Goal: Check status

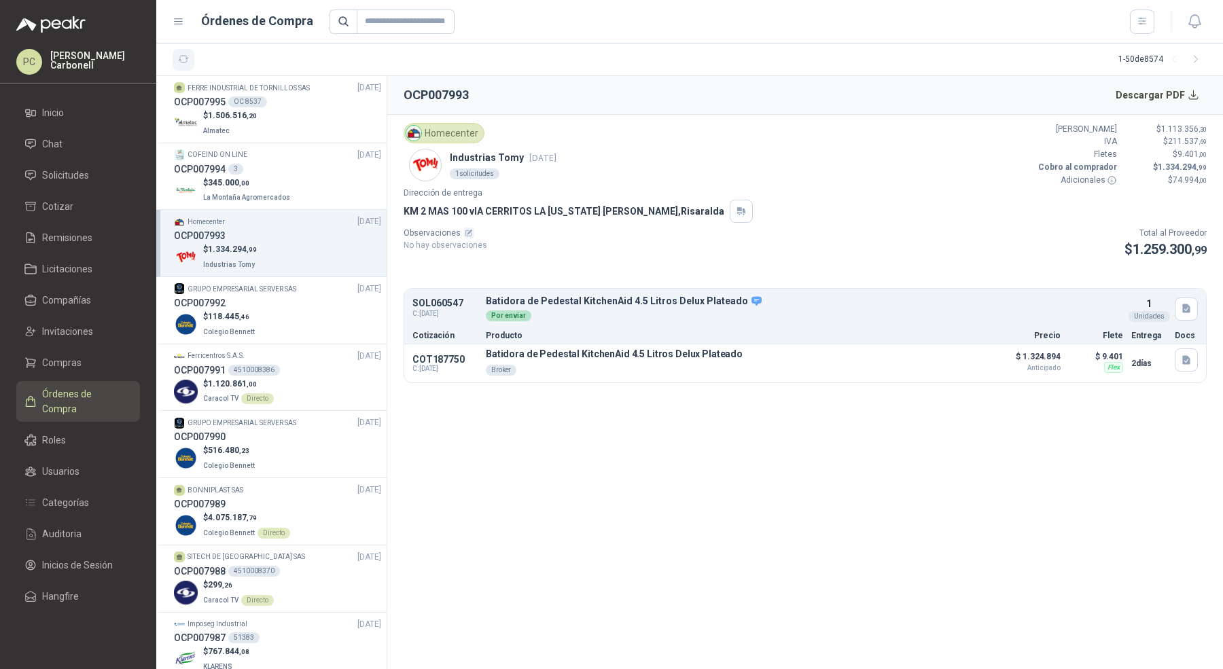
click at [179, 64] on icon "button" at bounding box center [184, 60] width 12 height 12
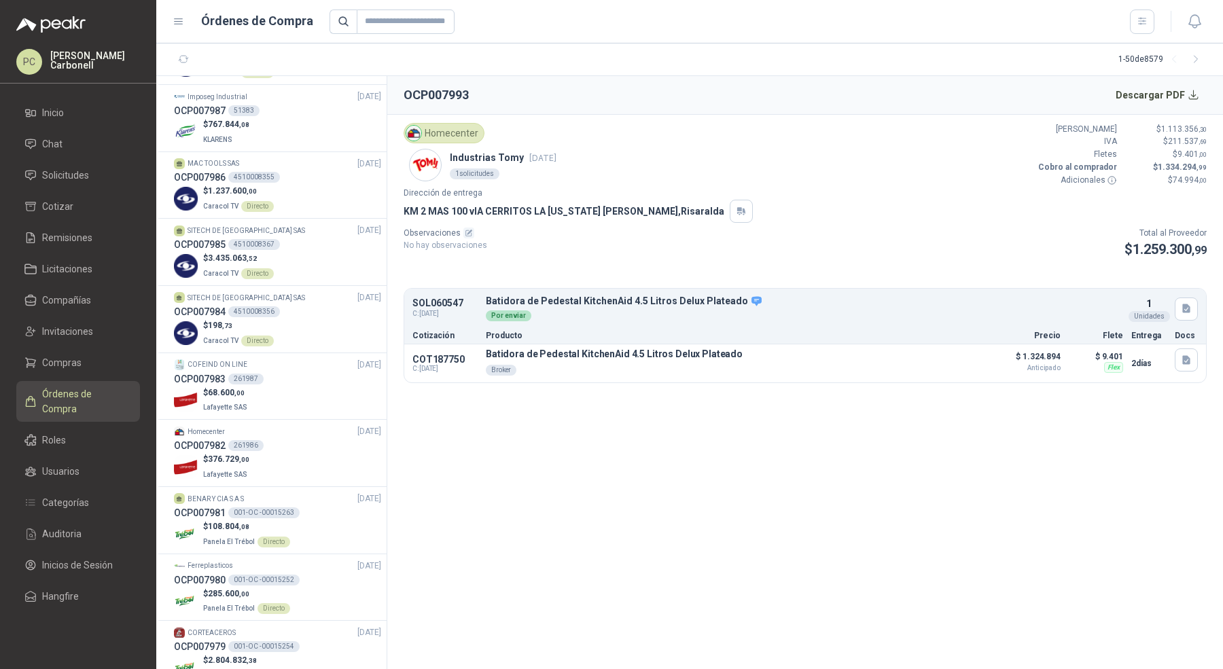
scroll to position [867, 0]
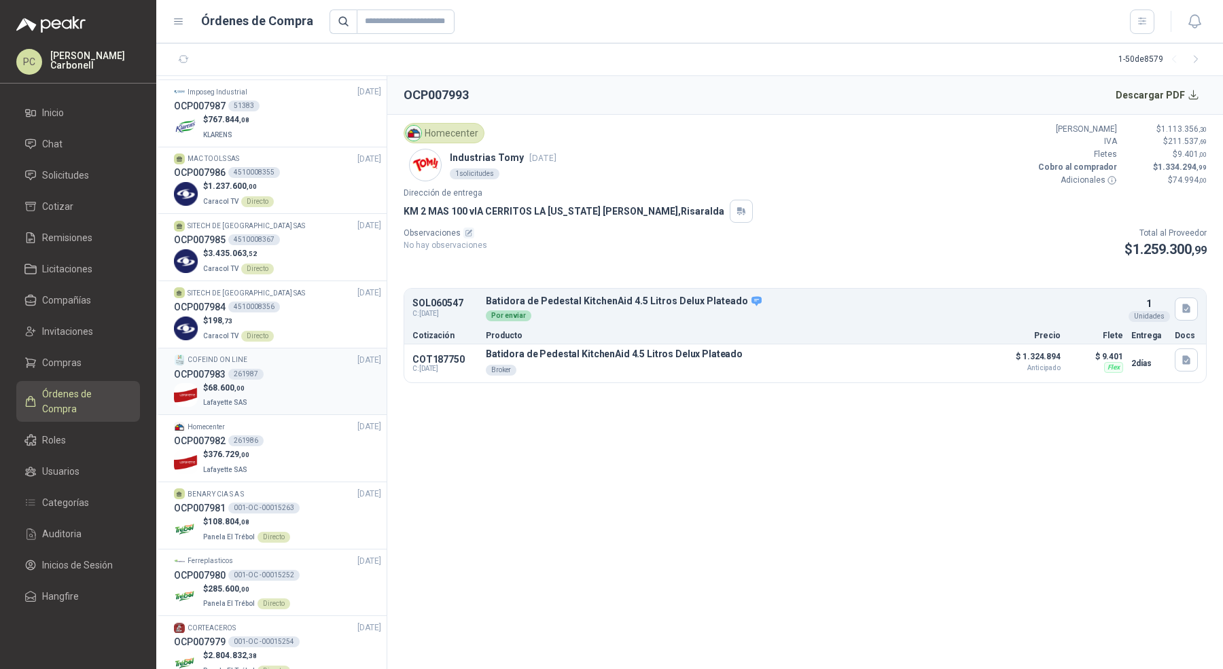
click at [307, 359] on div "COFEIND ON LINE [DATE]" at bounding box center [277, 360] width 207 height 13
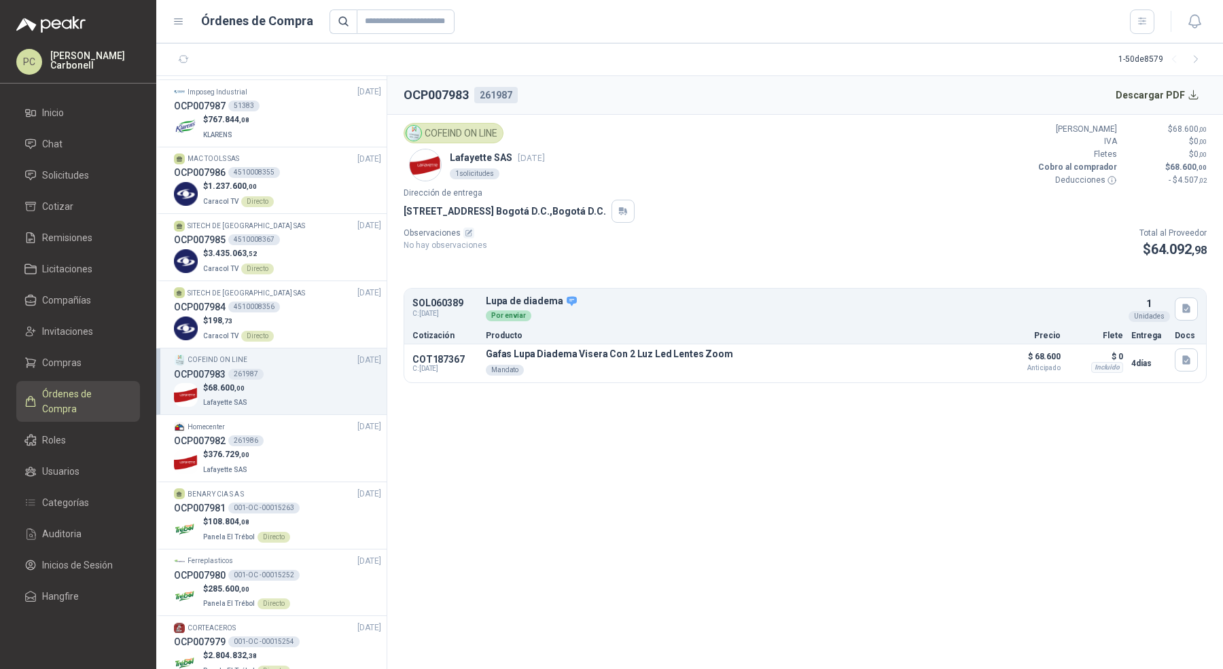
click at [446, 300] on p "SOL060389" at bounding box center [444, 303] width 65 height 10
copy p "SOL060389"
